Goal: Find specific page/section: Find specific page/section

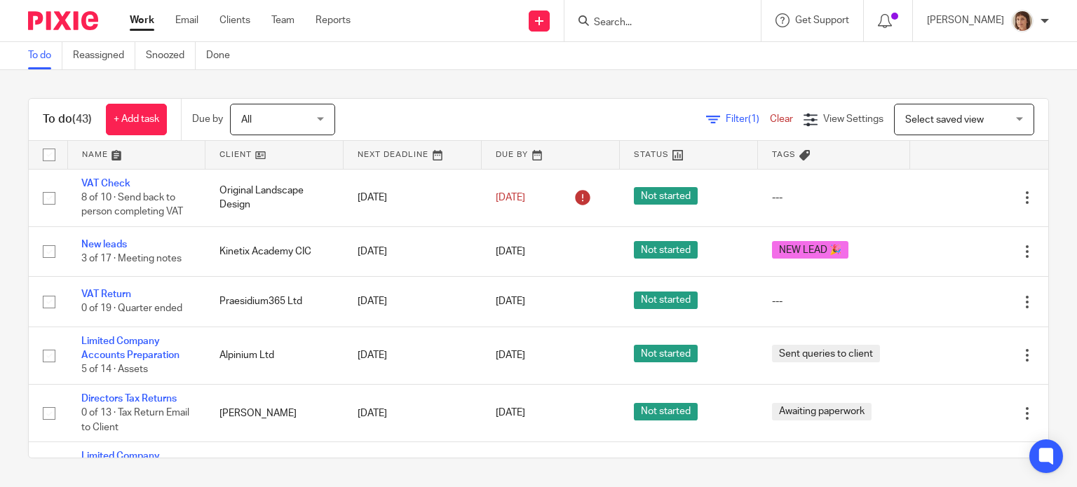
click at [597, 13] on form at bounding box center [666, 21] width 149 height 18
click at [599, 20] on input "Search" at bounding box center [655, 23] width 126 height 13
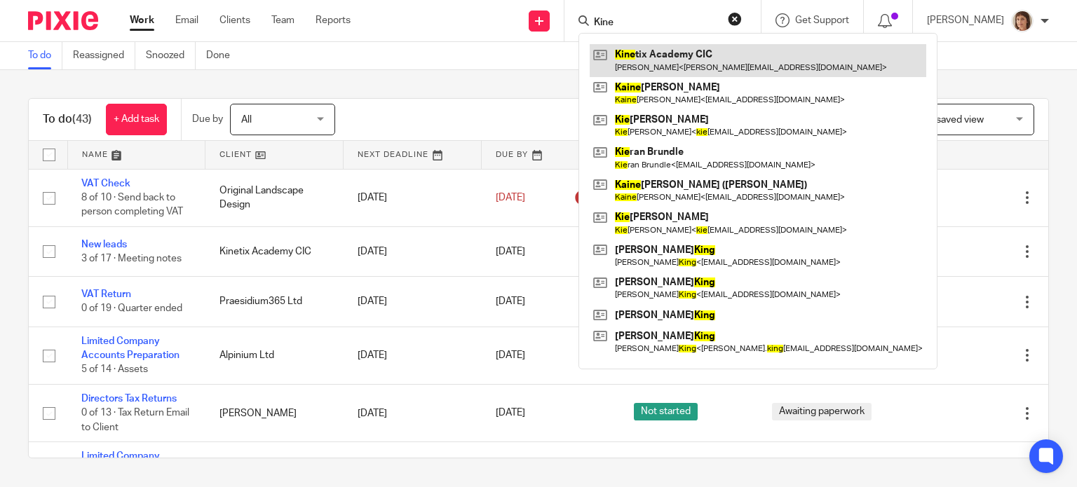
type input "Kine"
click at [746, 61] on link at bounding box center [757, 60] width 336 height 32
